Goal: Transaction & Acquisition: Purchase product/service

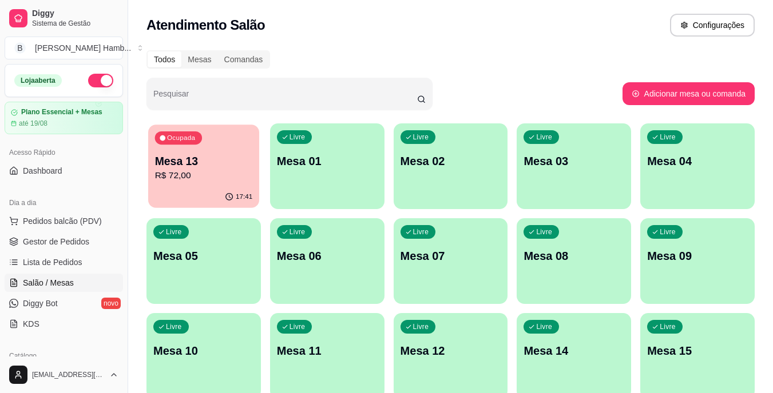
click at [213, 188] on div "17:41" at bounding box center [203, 197] width 111 height 22
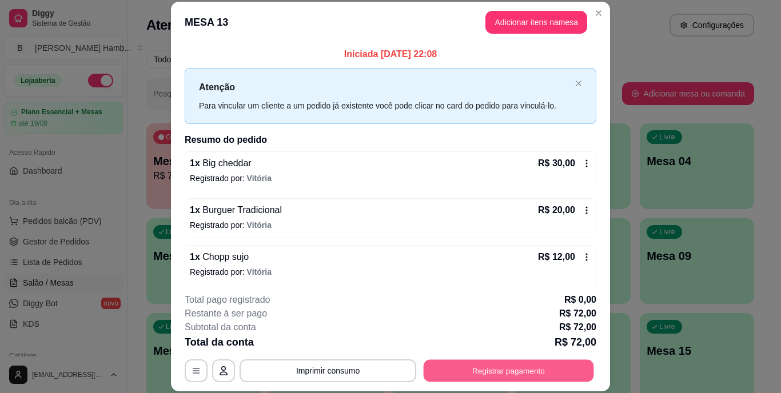
click at [474, 371] on button "Registrar pagamento" at bounding box center [509, 371] width 170 height 22
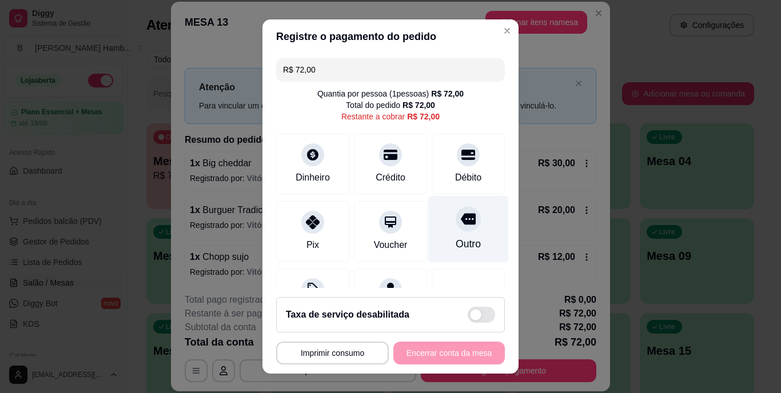
click at [458, 236] on div "Outro" at bounding box center [468, 229] width 81 height 67
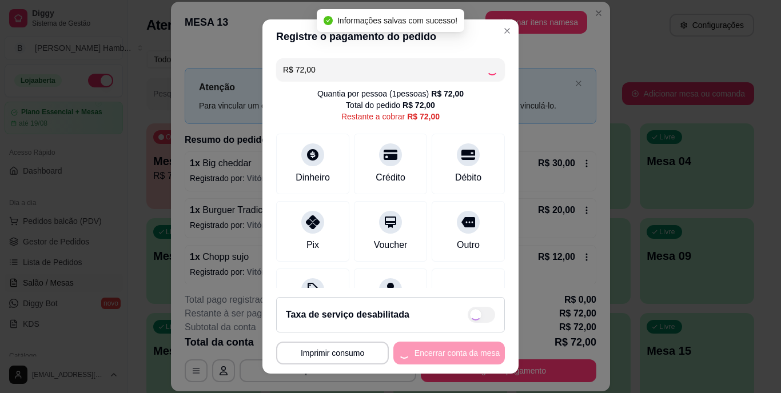
type input "R$ 0,00"
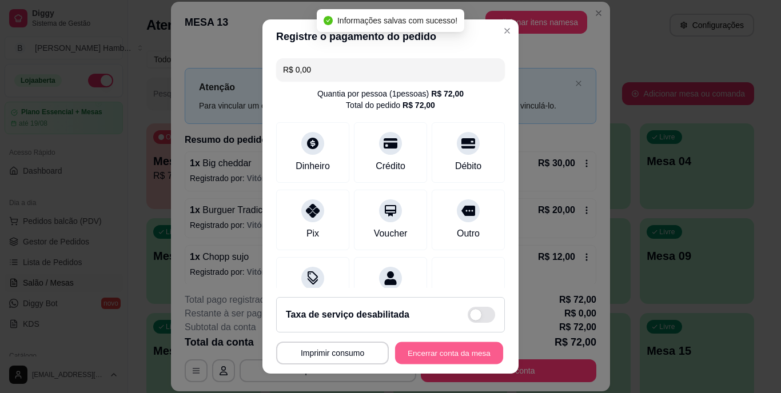
click at [427, 348] on button "Encerrar conta da mesa" at bounding box center [449, 353] width 108 height 22
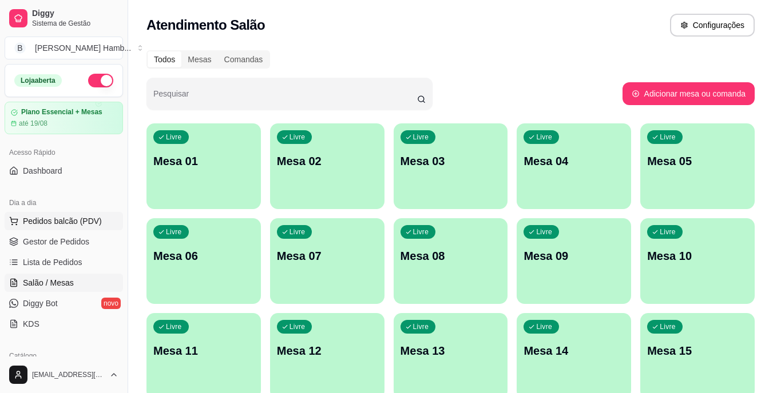
click at [77, 219] on span "Pedidos balcão (PDV)" at bounding box center [62, 221] width 79 height 11
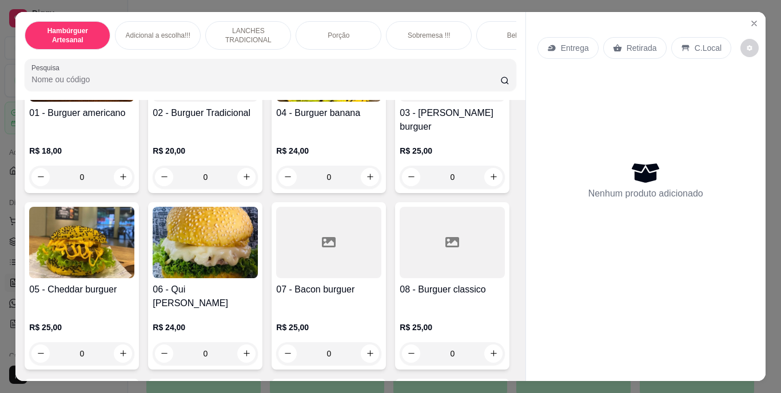
scroll to position [158, 0]
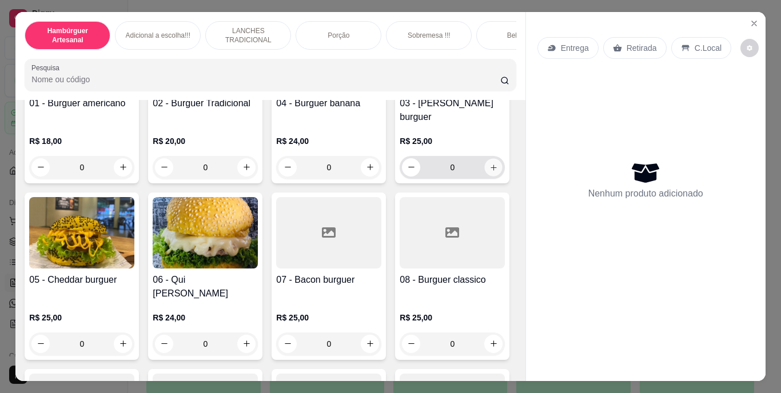
click at [485, 176] on button "increase-product-quantity" at bounding box center [494, 167] width 18 height 18
type input "1"
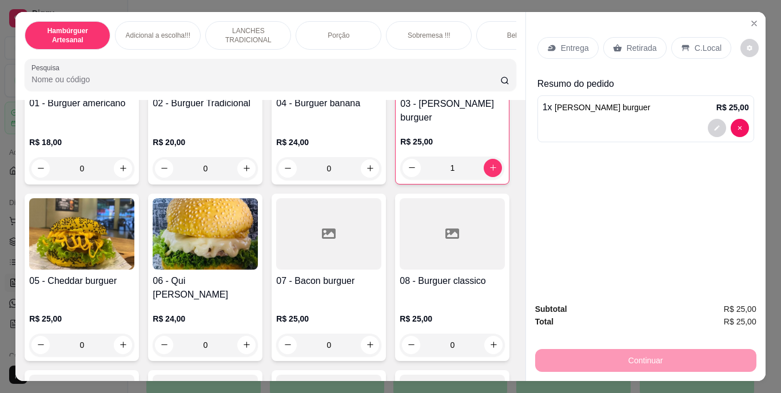
click at [572, 42] on p "Entrega" at bounding box center [575, 47] width 28 height 11
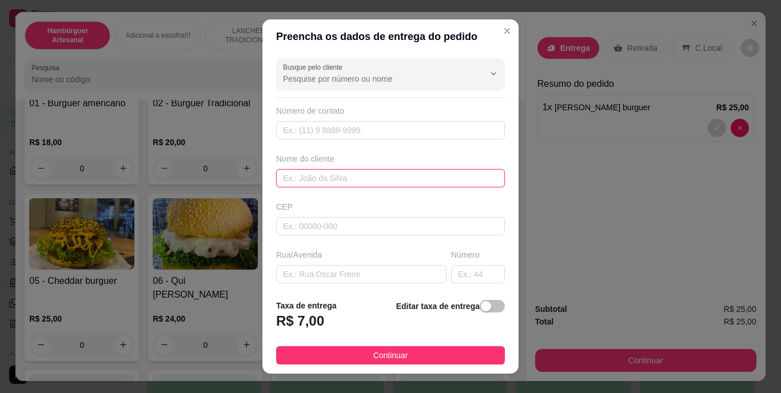
click at [387, 181] on input "text" at bounding box center [390, 178] width 229 height 18
type input "d"
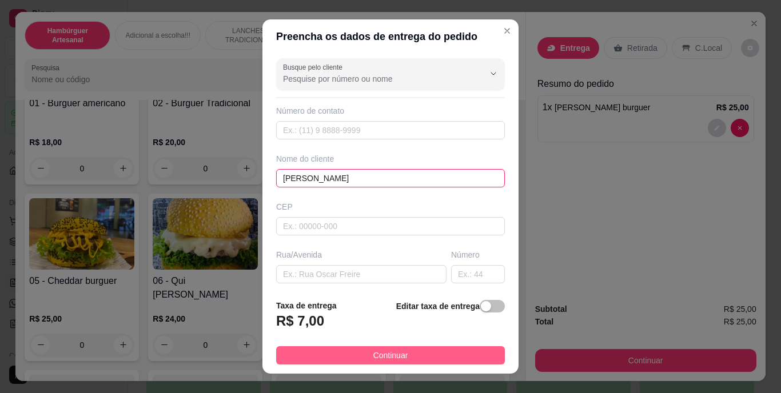
type input "[PERSON_NAME]"
click at [378, 351] on span "Continuar" at bounding box center [390, 355] width 35 height 13
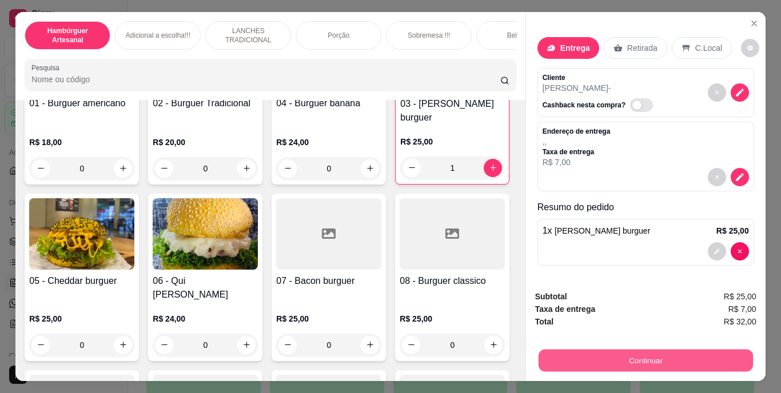
click at [584, 350] on button "Continuar" at bounding box center [645, 361] width 214 height 22
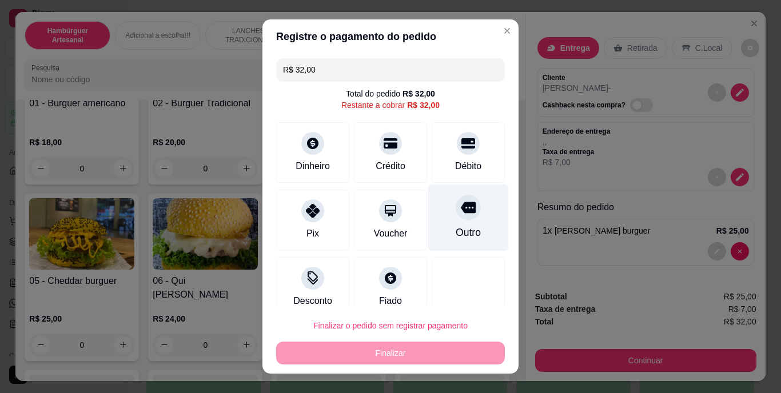
click at [460, 240] on div "Outro" at bounding box center [468, 233] width 25 height 15
type input "R$ 0,00"
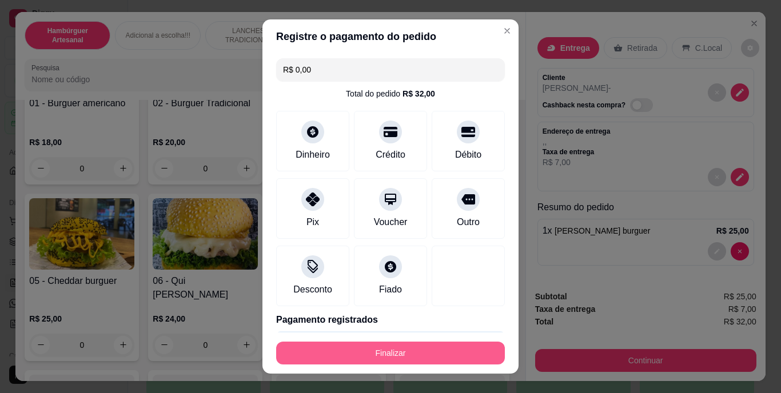
click at [435, 359] on button "Finalizar" at bounding box center [390, 353] width 229 height 23
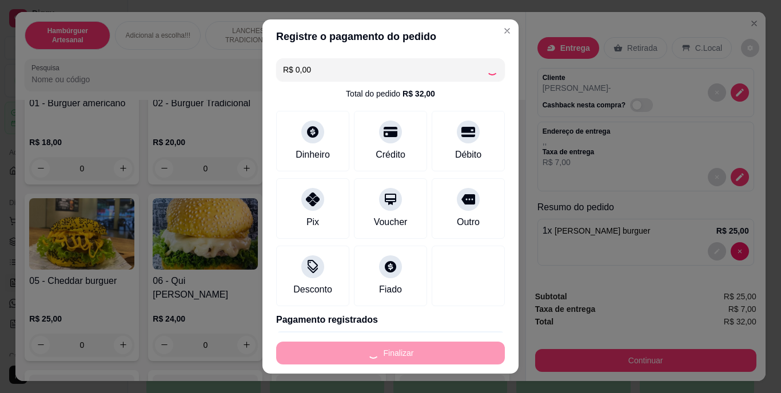
type input "0"
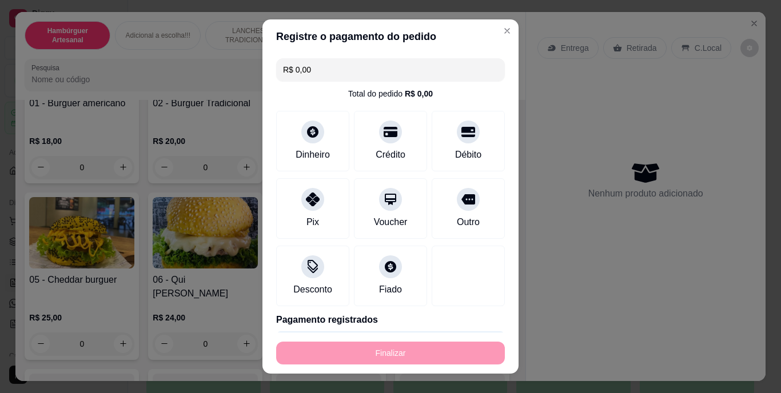
type input "-R$ 32,00"
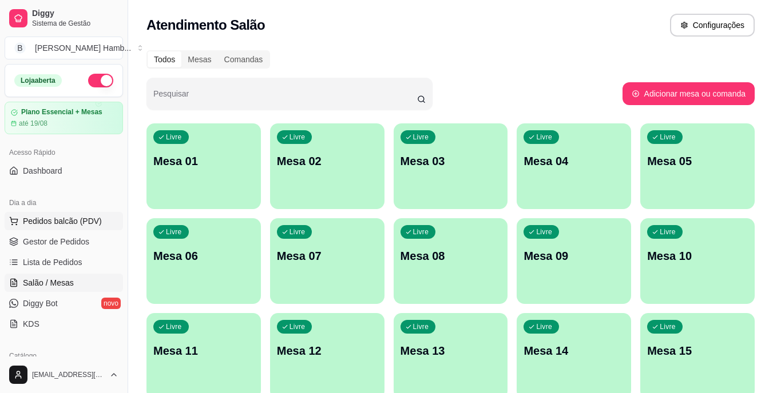
click at [81, 218] on span "Pedidos balcão (PDV)" at bounding box center [62, 221] width 79 height 11
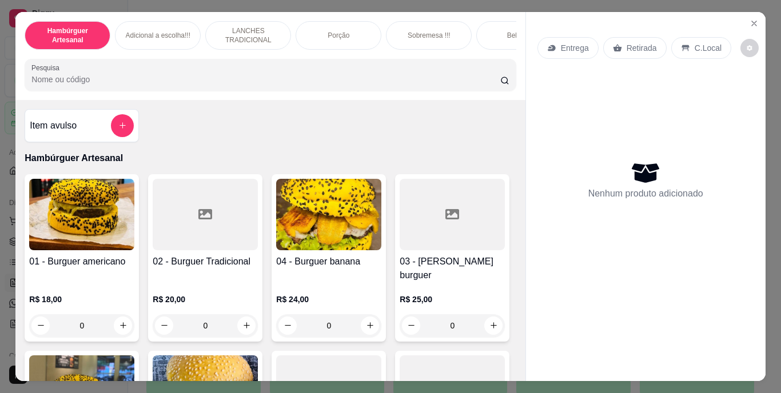
click at [235, 84] on input "Pesquisa" at bounding box center [265, 79] width 469 height 11
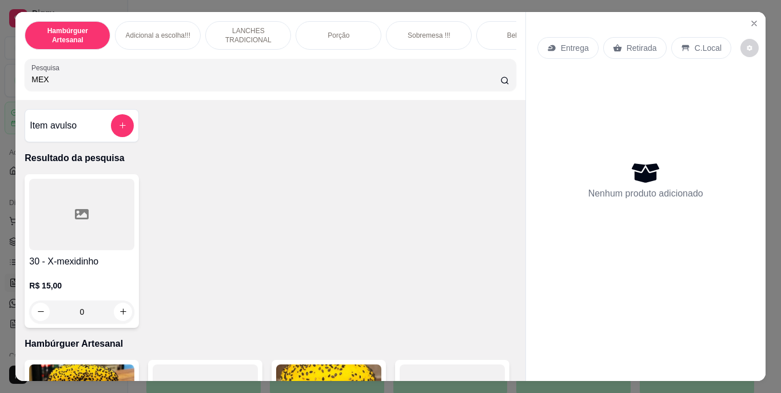
click at [152, 85] on input "MEX" at bounding box center [265, 79] width 469 height 11
type input "M"
type input "MIS"
click at [119, 312] on icon "increase-product-quantity" at bounding box center [123, 312] width 9 height 9
type input "1"
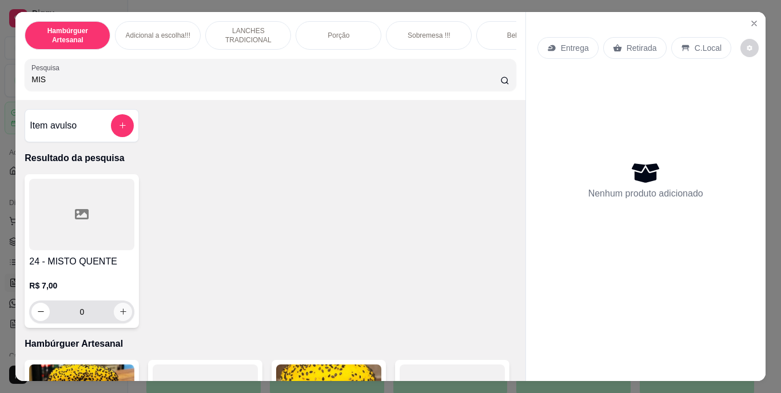
type input "1"
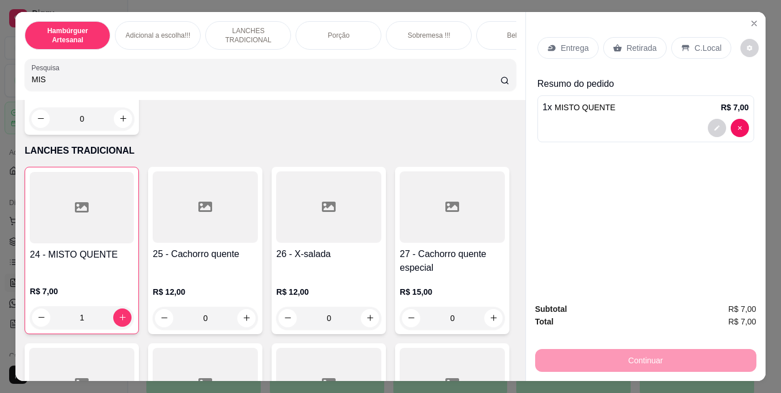
scroll to position [1747, 0]
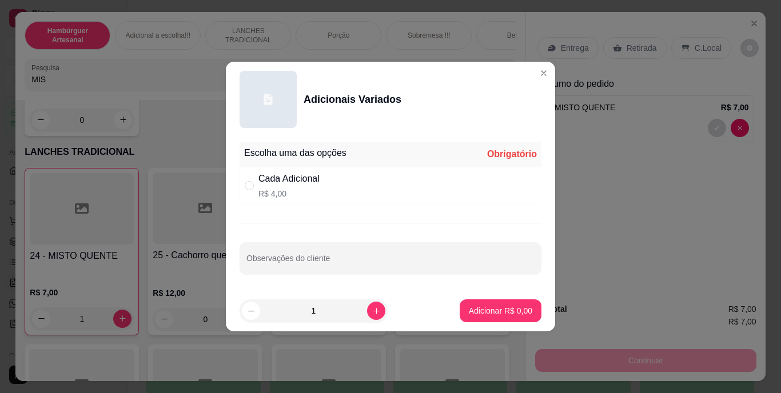
click at [254, 183] on div "" at bounding box center [252, 186] width 14 height 13
radio input "true"
click at [334, 265] on input "Observações do cliente" at bounding box center [390, 262] width 288 height 11
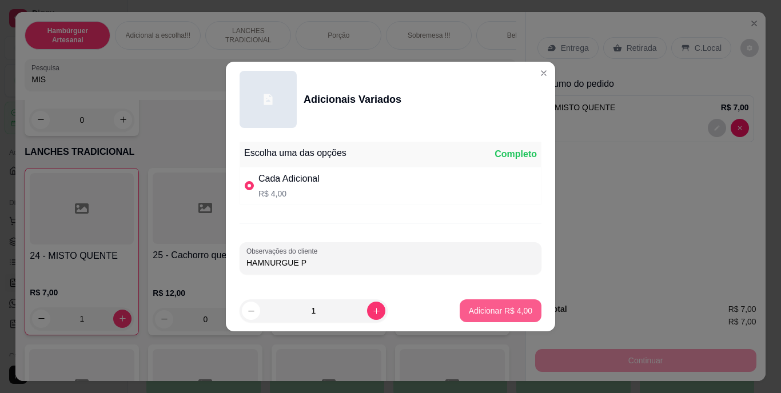
type input "HAMNURGUE P"
click at [508, 303] on button "Adicionar R$ 4,00" at bounding box center [500, 311] width 79 height 22
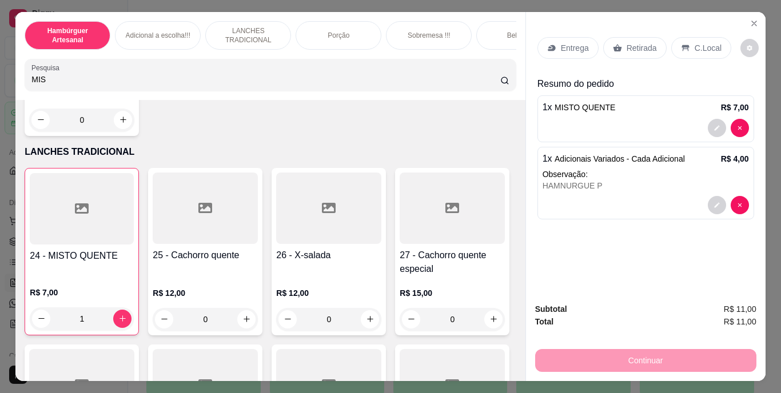
click at [636, 42] on p "Retirada" at bounding box center [642, 47] width 30 height 11
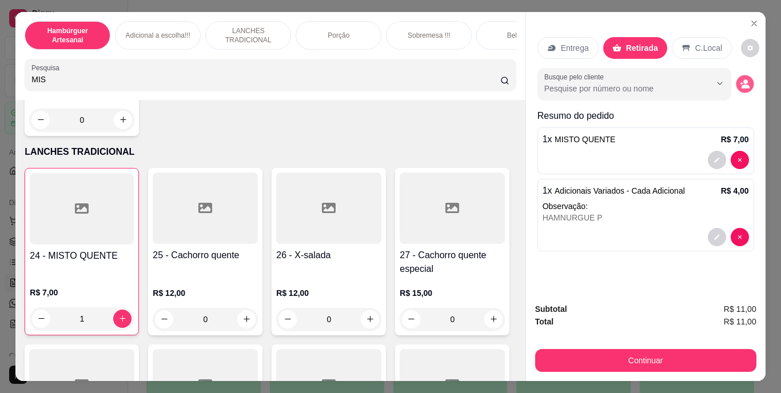
click at [743, 79] on circle "decrease-product-quantity" at bounding box center [745, 81] width 5 height 5
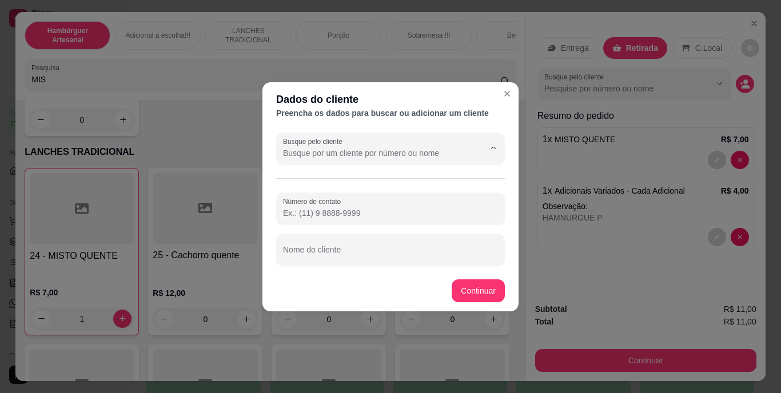
click at [413, 157] on input "Busque pelo cliente" at bounding box center [374, 153] width 183 height 11
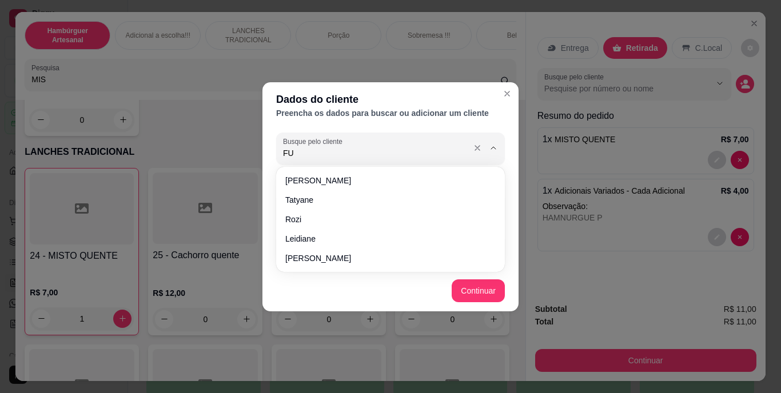
type input "F"
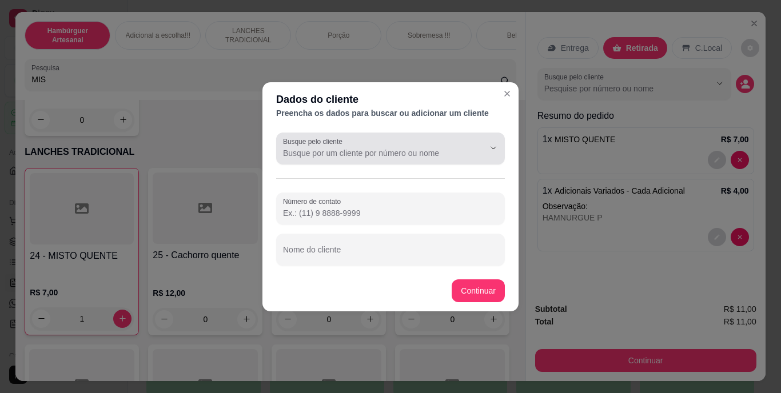
click at [414, 142] on div at bounding box center [390, 148] width 215 height 23
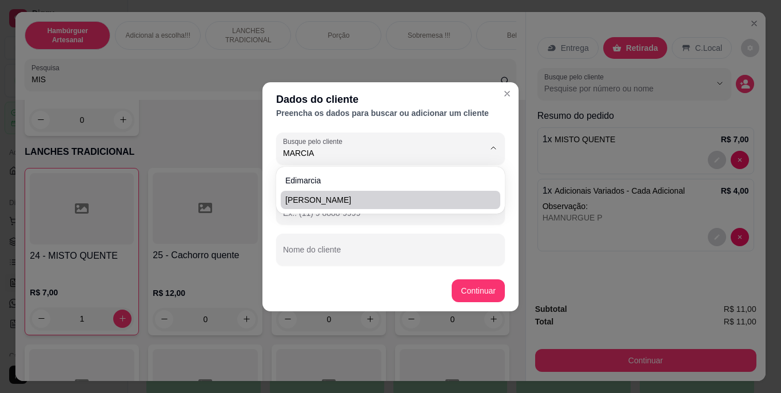
click at [410, 202] on span "[PERSON_NAME]" at bounding box center [384, 199] width 199 height 11
type input "[PERSON_NAME]"
type input "[PHONE_NUMBER]"
type input "[PERSON_NAME]"
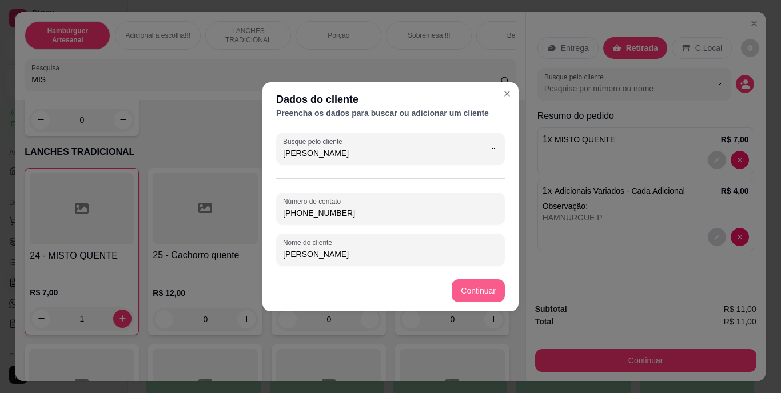
type input "[PERSON_NAME]"
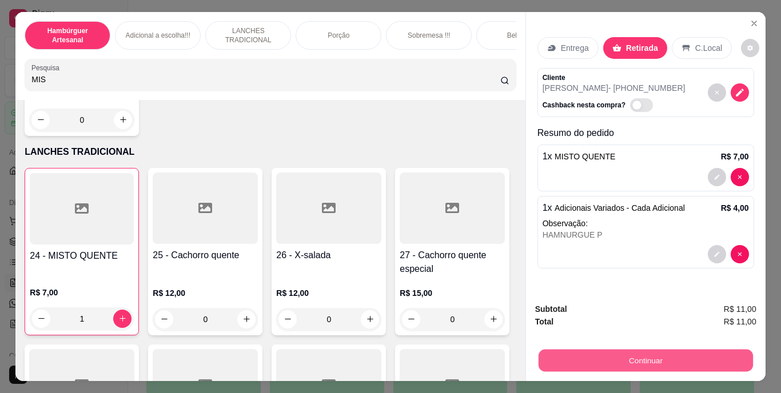
click at [623, 353] on button "Continuar" at bounding box center [645, 361] width 214 height 22
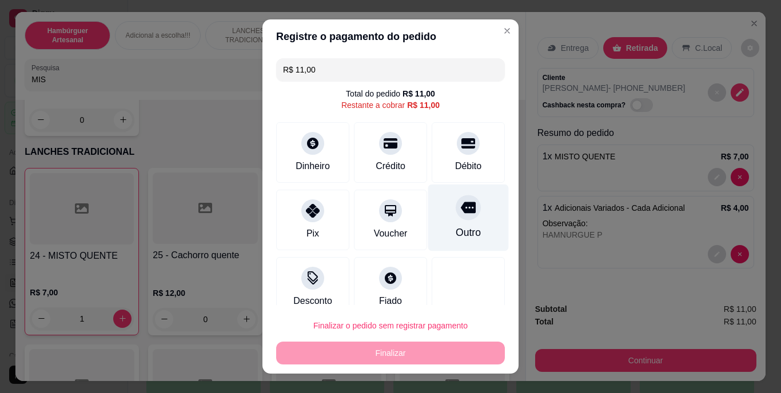
click at [456, 200] on div at bounding box center [468, 208] width 25 height 25
type input "R$ 0,00"
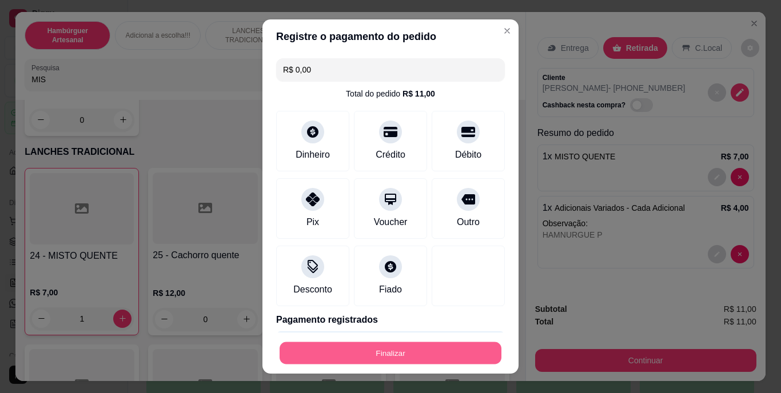
click at [428, 357] on button "Finalizar" at bounding box center [391, 353] width 222 height 22
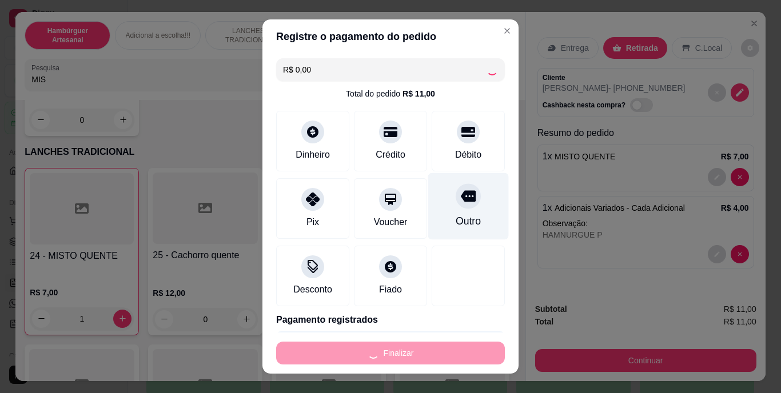
click at [447, 229] on div "Outro" at bounding box center [468, 206] width 81 height 67
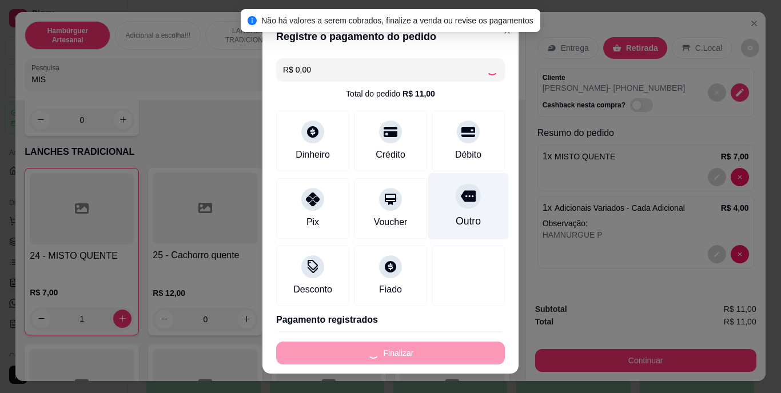
click at [456, 224] on div "Outro" at bounding box center [468, 221] width 25 height 15
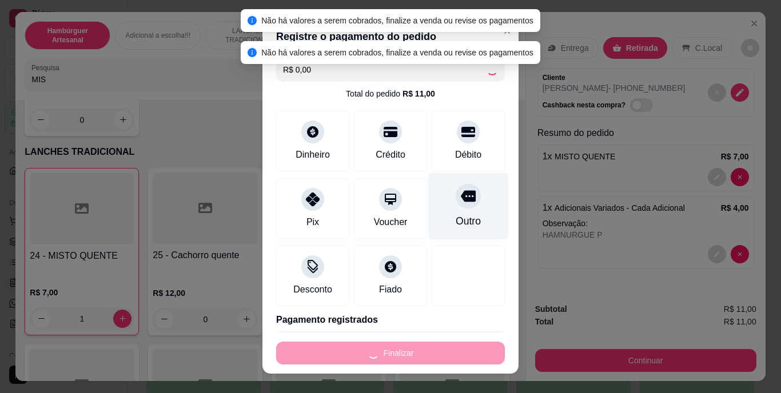
click at [455, 208] on div "Outro" at bounding box center [468, 206] width 81 height 67
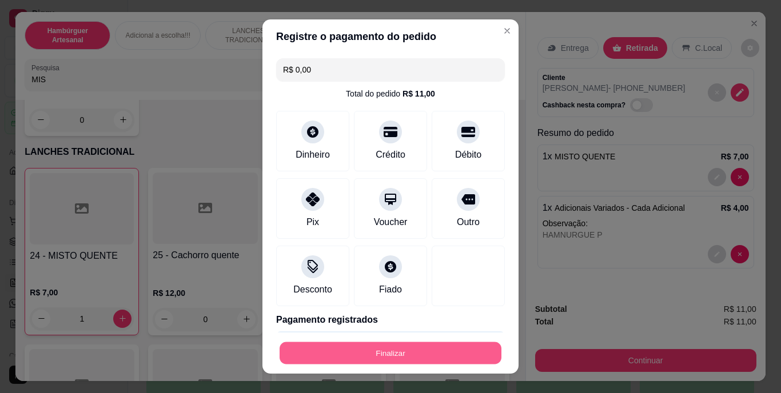
click at [448, 343] on button "Finalizar" at bounding box center [391, 353] width 222 height 22
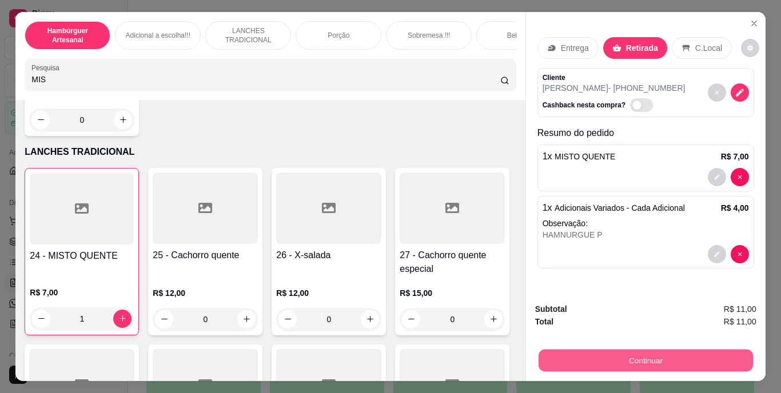
click at [628, 357] on button "Continuar" at bounding box center [645, 361] width 214 height 22
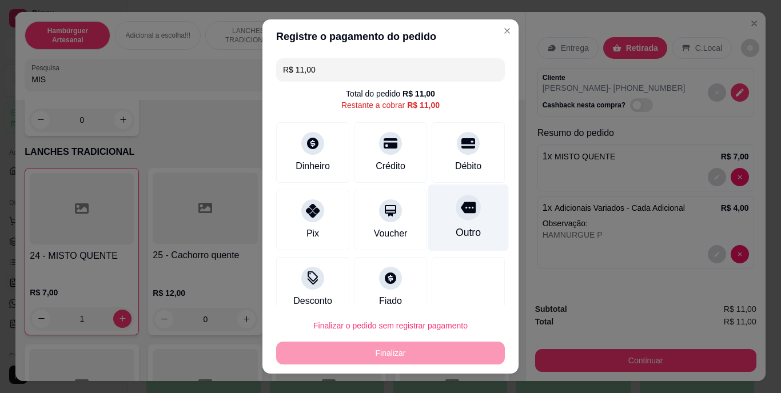
click at [442, 222] on div "Outro" at bounding box center [468, 218] width 81 height 67
type input "R$ 0,00"
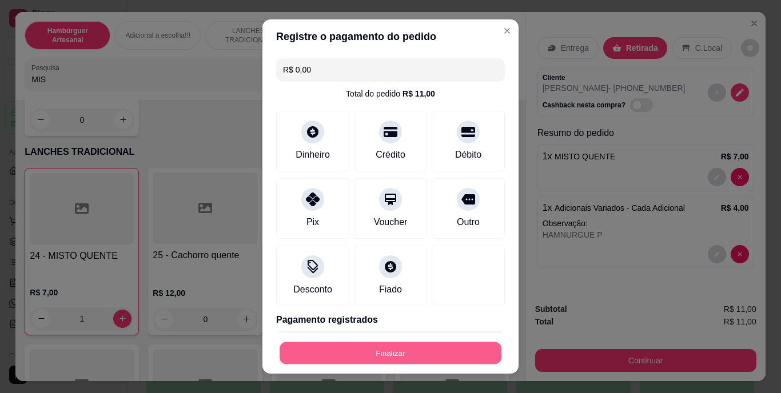
click at [402, 355] on button "Finalizar" at bounding box center [391, 353] width 222 height 22
click at [402, 355] on button "Finalizar" at bounding box center [390, 353] width 229 height 23
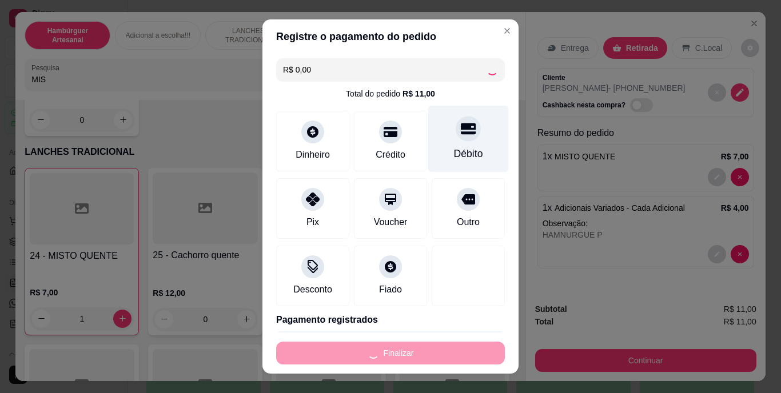
type input "0"
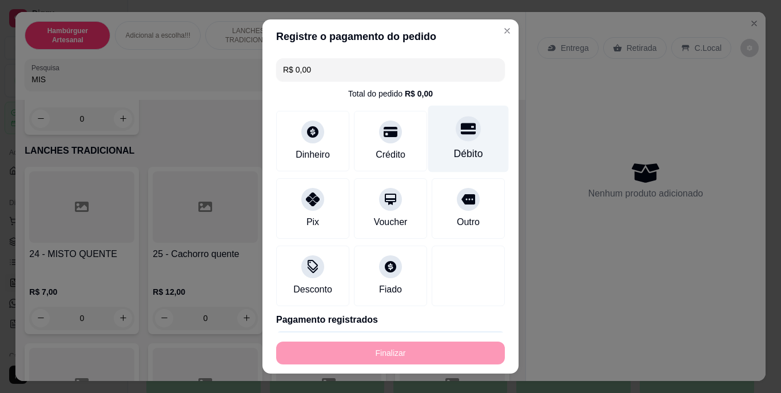
type input "-R$ 11,00"
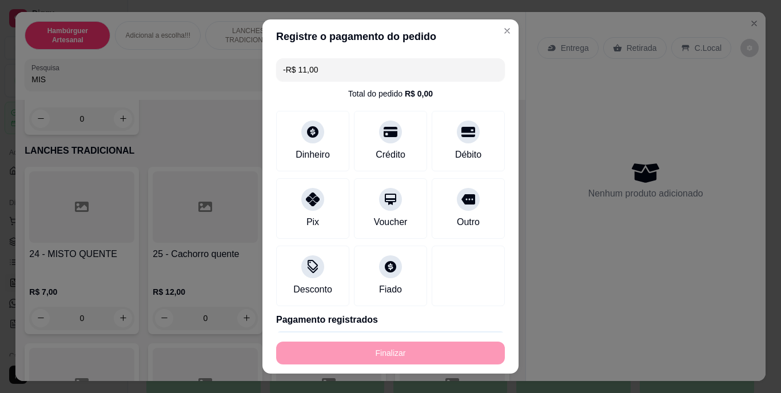
scroll to position [1746, 0]
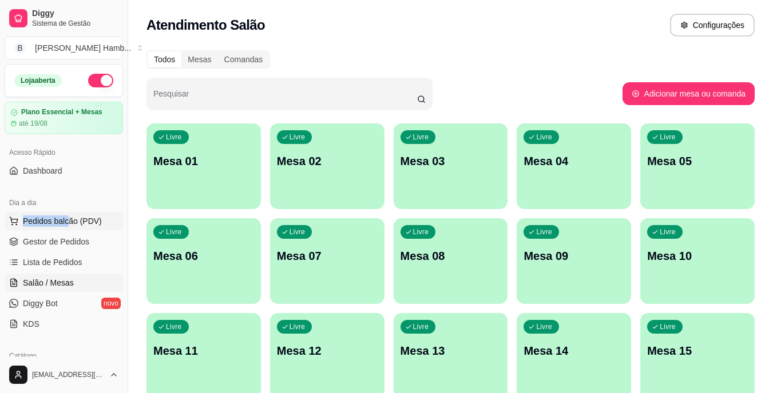
drag, startPoint x: 63, startPoint y: 210, endPoint x: 68, endPoint y: 222, distance: 12.5
click at [68, 222] on div "Dia a dia Pedidos balcão (PDV) Gestor de Pedidos Lista de Pedidos Salão / Mesas…" at bounding box center [64, 263] width 128 height 149
click at [68, 222] on span "Pedidos balcão (PDV)" at bounding box center [62, 221] width 79 height 11
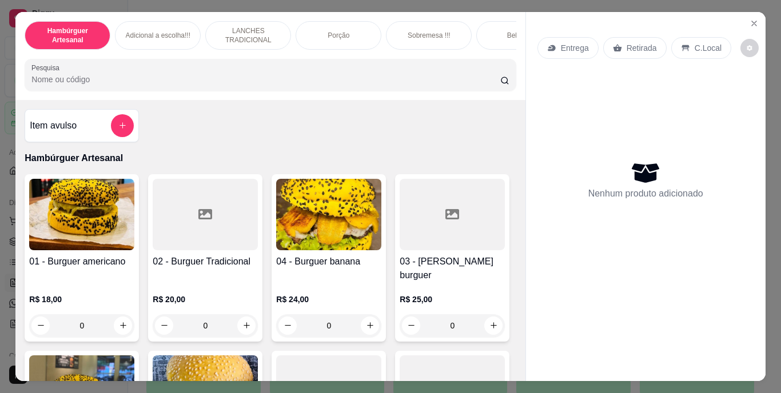
click at [85, 221] on img at bounding box center [81, 214] width 105 height 71
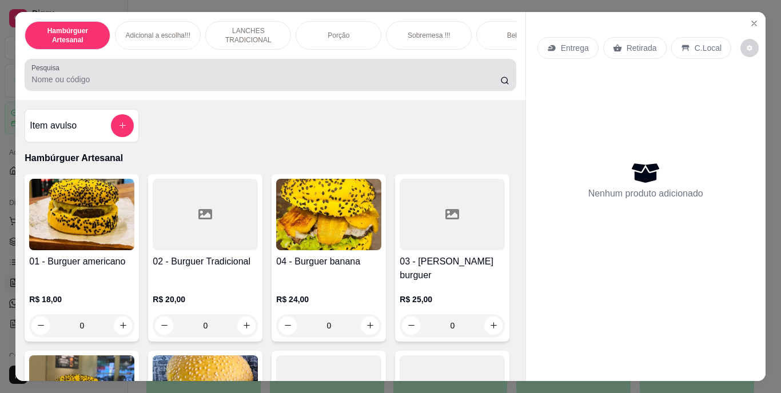
click at [188, 69] on div at bounding box center [269, 74] width 477 height 23
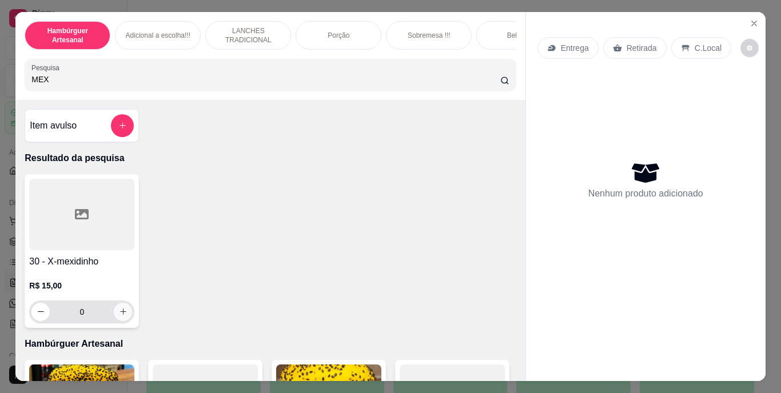
type input "MEX"
click at [121, 316] on icon "increase-product-quantity" at bounding box center [123, 312] width 9 height 9
type input "1"
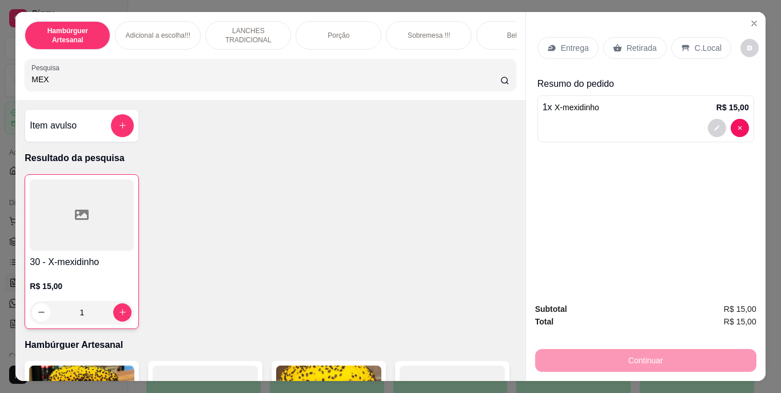
click at [635, 45] on p "Retirada" at bounding box center [642, 47] width 30 height 11
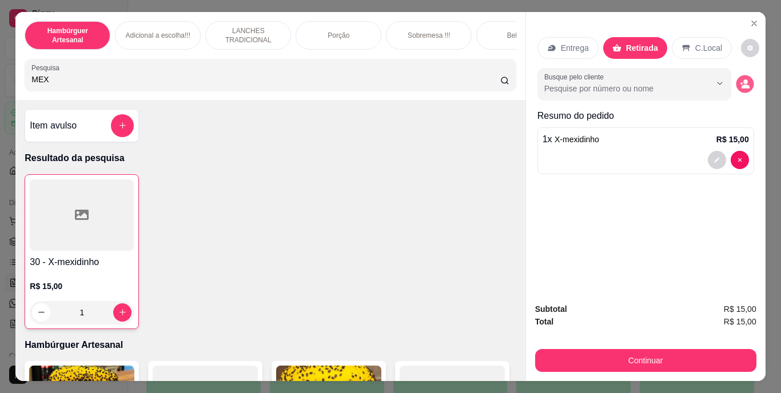
click at [740, 79] on icon "decrease-product-quantity" at bounding box center [745, 84] width 10 height 10
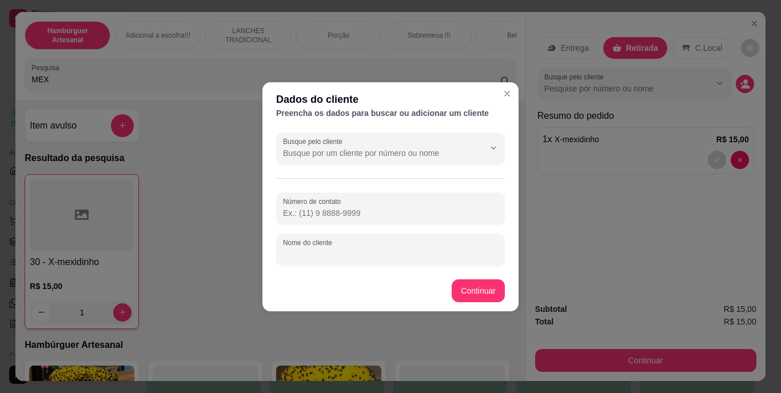
click at [435, 250] on input "Nome do cliente" at bounding box center [390, 254] width 215 height 11
type input "GABRIELLY"
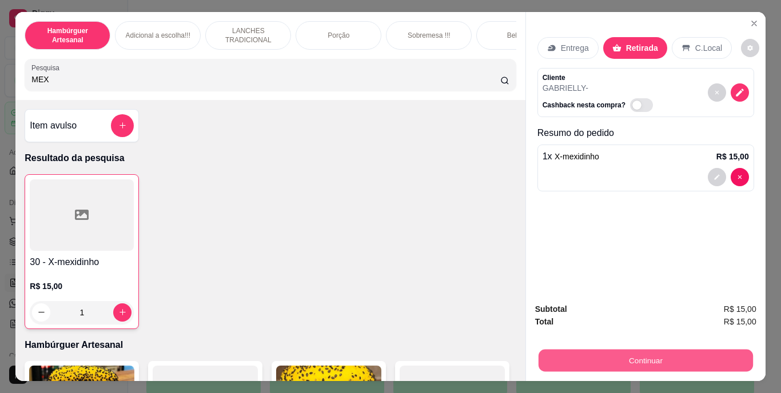
click at [571, 350] on button "Continuar" at bounding box center [645, 361] width 214 height 22
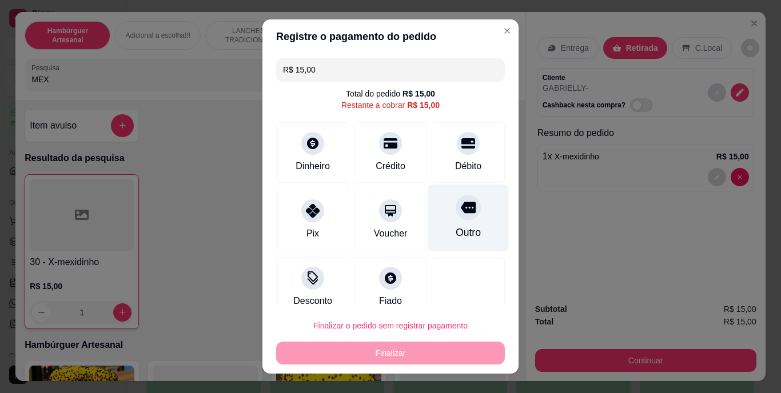
click at [456, 226] on div "Outro" at bounding box center [468, 233] width 25 height 15
type input "R$ 0,00"
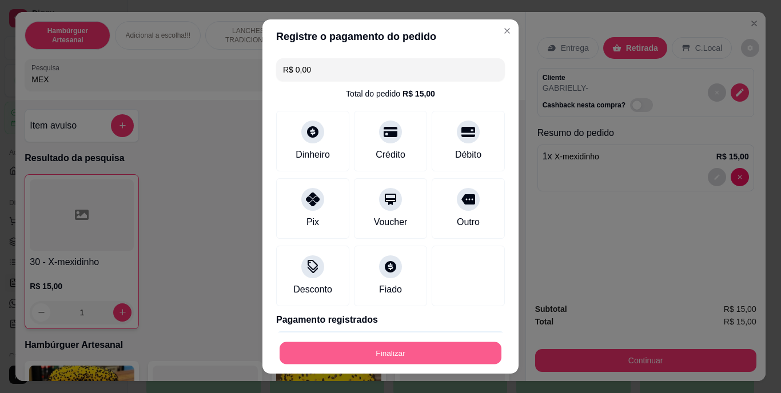
click at [429, 349] on button "Finalizar" at bounding box center [391, 353] width 222 height 22
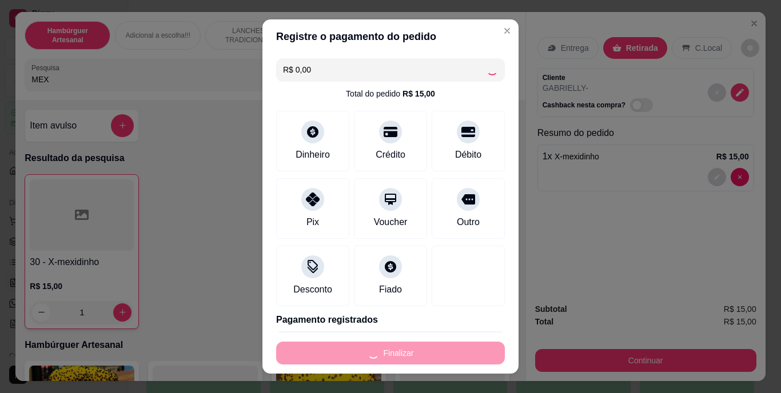
type input "0"
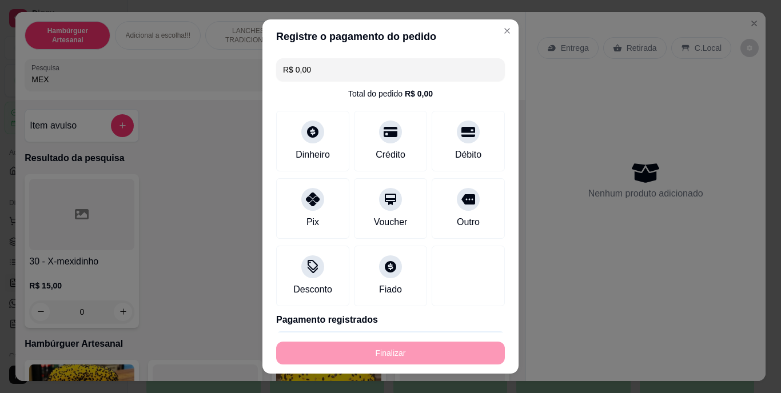
type input "-R$ 15,00"
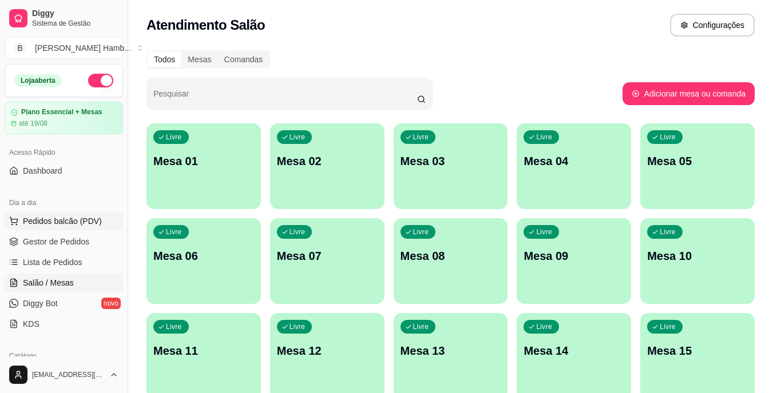
click at [85, 226] on span "Pedidos balcão (PDV)" at bounding box center [62, 221] width 79 height 11
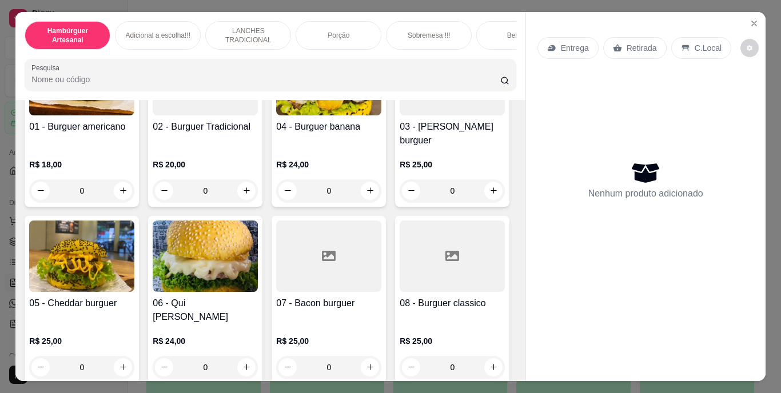
scroll to position [138, 0]
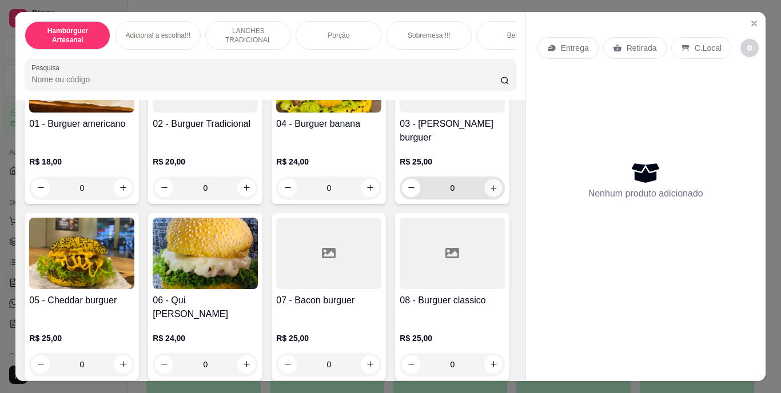
click at [491, 191] on icon "increase-product-quantity" at bounding box center [494, 188] width 6 height 6
type input "1"
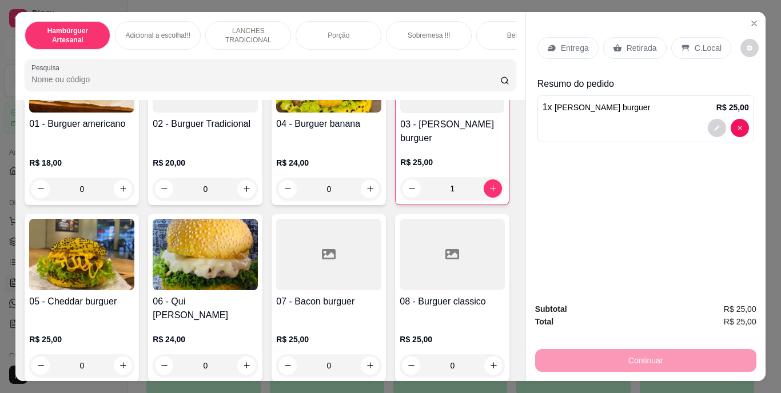
click at [627, 42] on p "Retirada" at bounding box center [642, 47] width 30 height 11
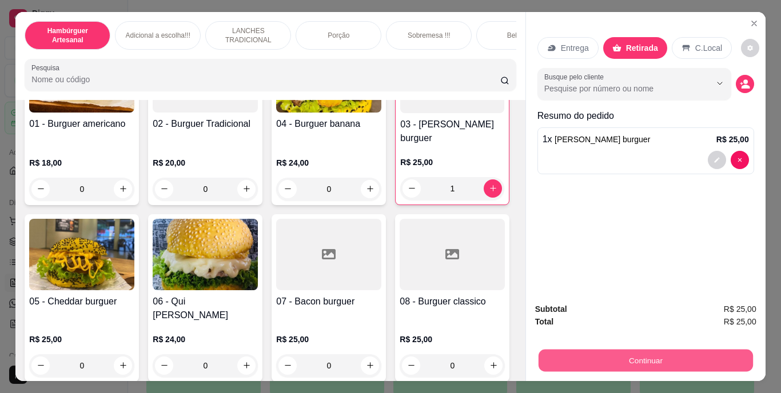
click at [640, 361] on button "Continuar" at bounding box center [645, 361] width 214 height 22
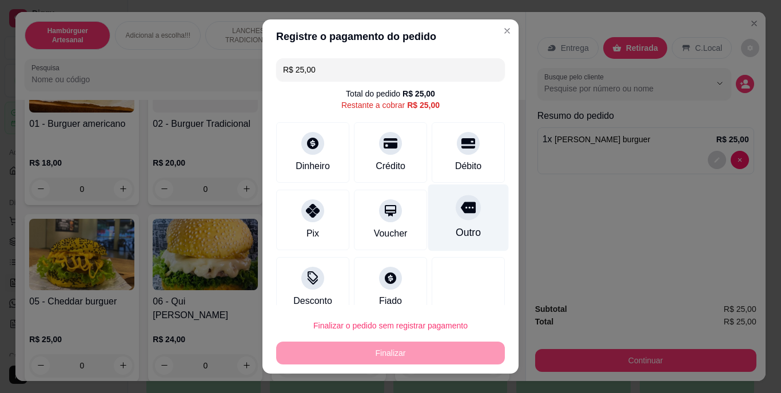
click at [456, 218] on div at bounding box center [468, 208] width 25 height 25
type input "R$ 0,00"
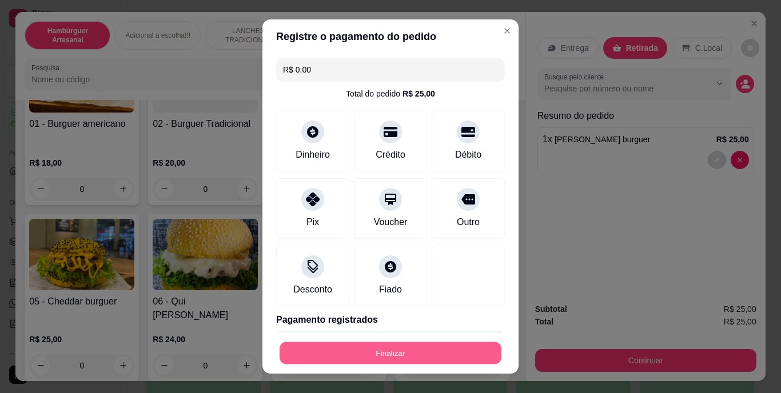
click at [401, 348] on button "Finalizar" at bounding box center [391, 353] width 222 height 22
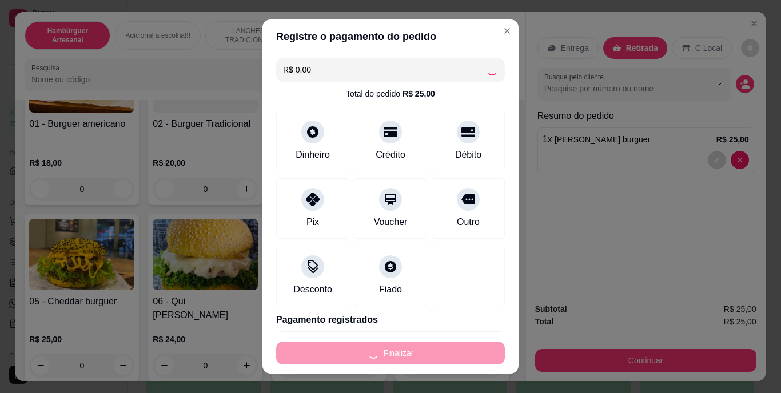
type input "0"
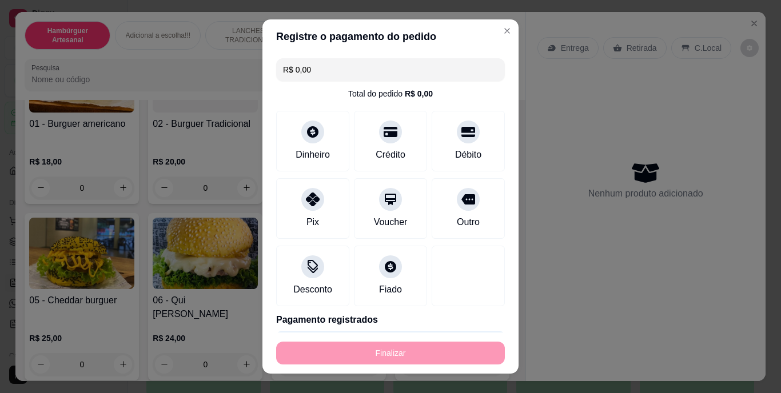
type input "-R$ 25,00"
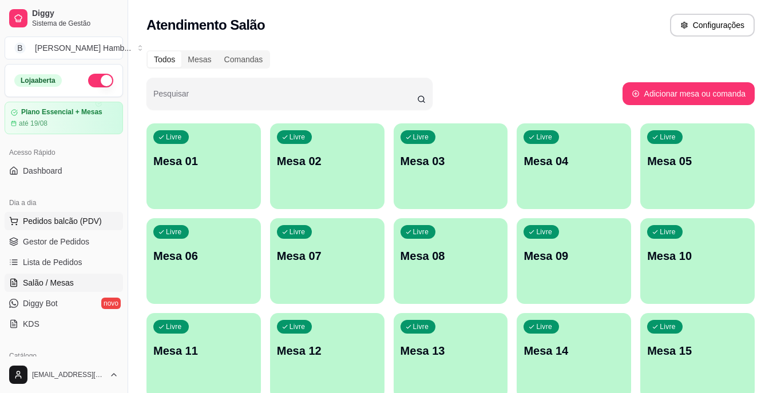
click at [97, 220] on span "Pedidos balcão (PDV)" at bounding box center [62, 221] width 79 height 11
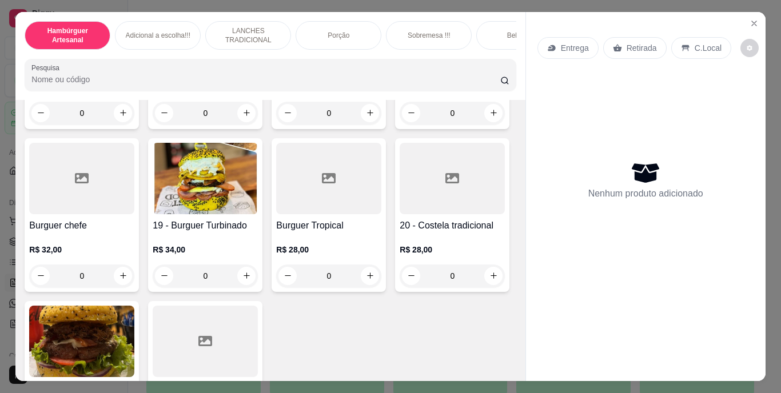
scroll to position [895, 0]
